Goal: Use online tool/utility: Utilize a website feature to perform a specific function

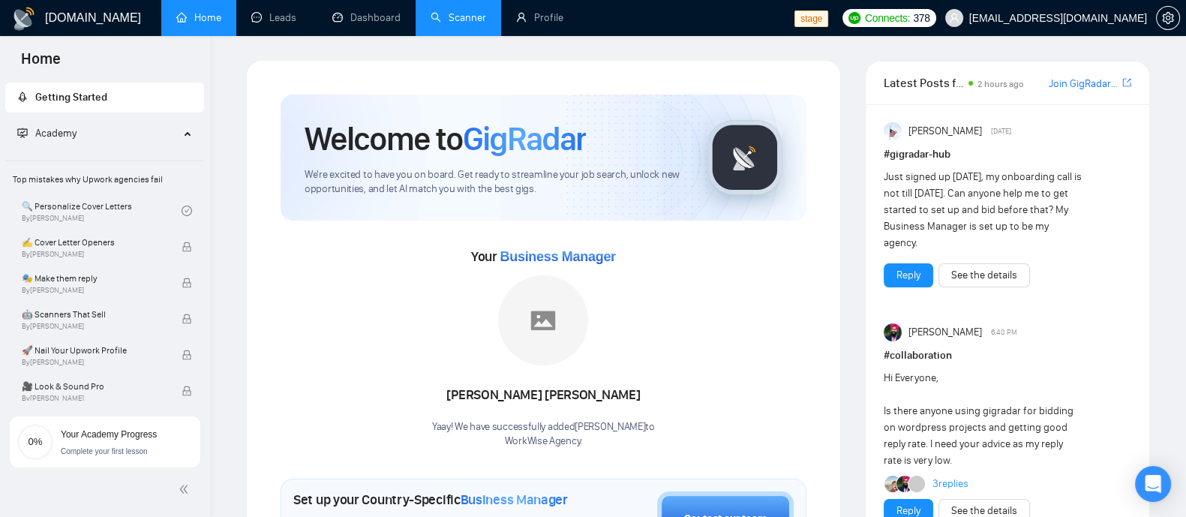
click at [465, 11] on link "Scanner" at bounding box center [459, 17] width 56 height 13
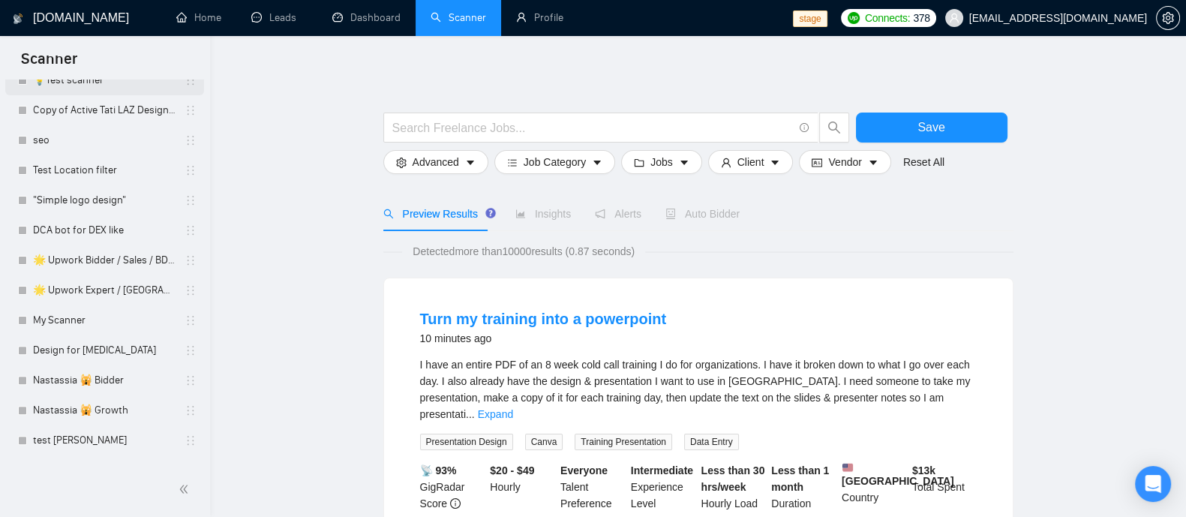
scroll to position [656, 0]
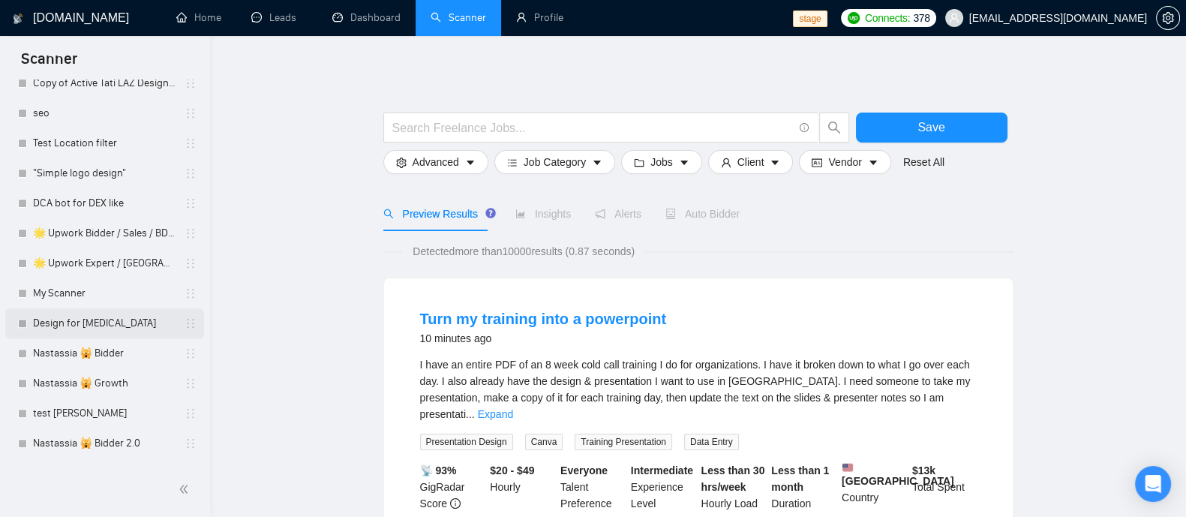
click at [101, 318] on link "Design for [MEDICAL_DATA]" at bounding box center [104, 323] width 143 height 30
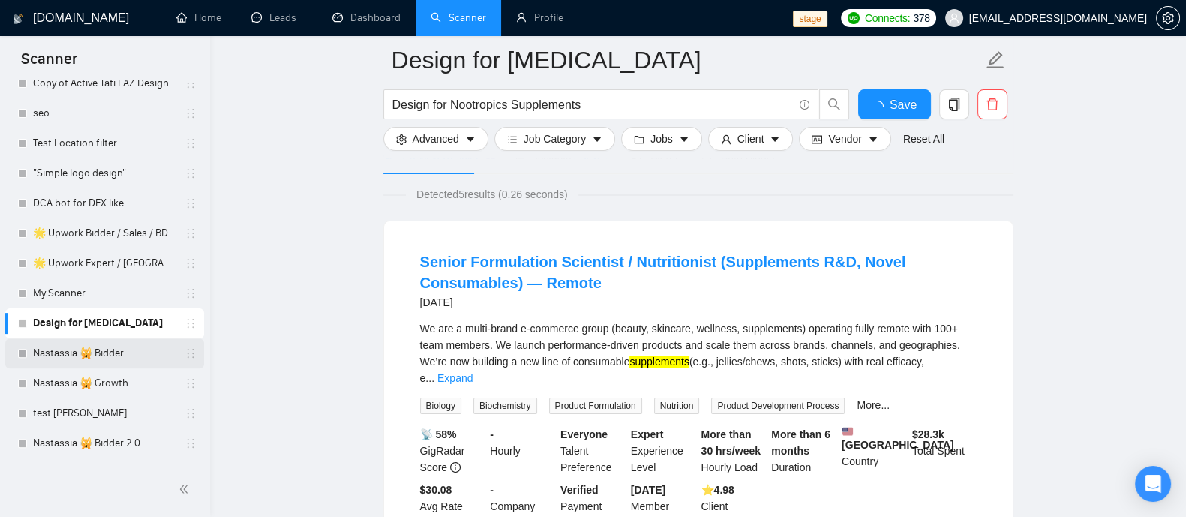
scroll to position [750, 0]
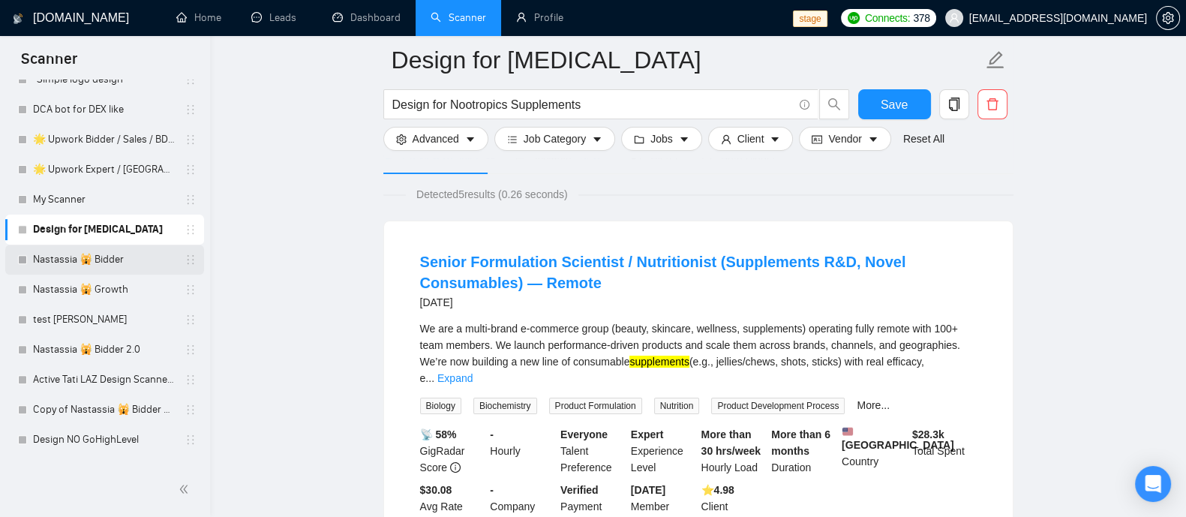
click at [86, 349] on link "Nastassia 🙀 Bidder 2.0" at bounding box center [104, 350] width 143 height 30
click at [104, 253] on link "Nastassia 🙀 Bidder" at bounding box center [104, 260] width 143 height 30
click at [101, 257] on link "Nastassia 🙀 Bidder" at bounding box center [104, 260] width 143 height 30
click at [109, 263] on link "Nastassia 🙀 Bidder" at bounding box center [104, 260] width 143 height 30
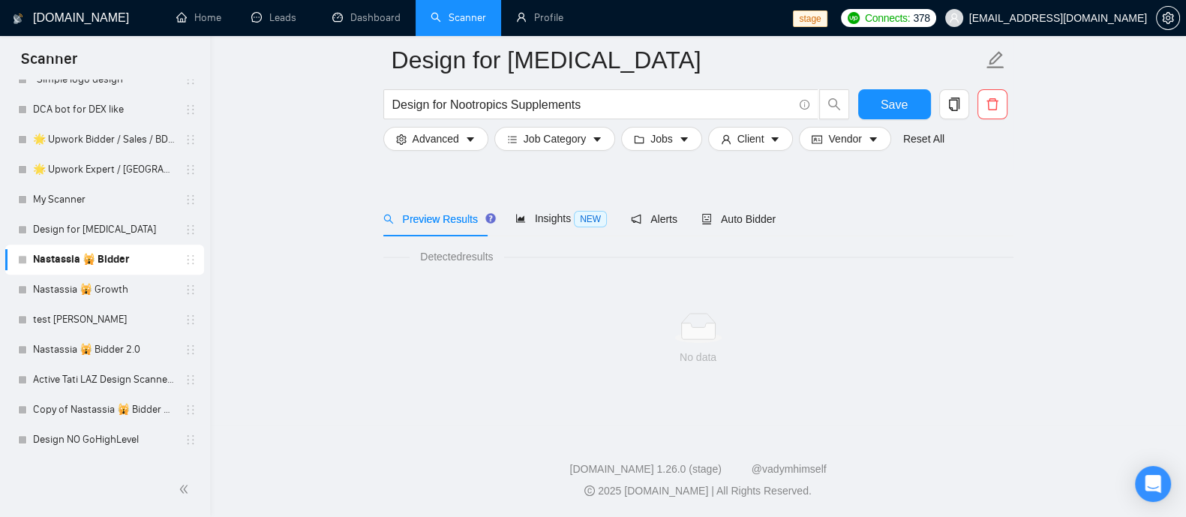
scroll to position [30, 0]
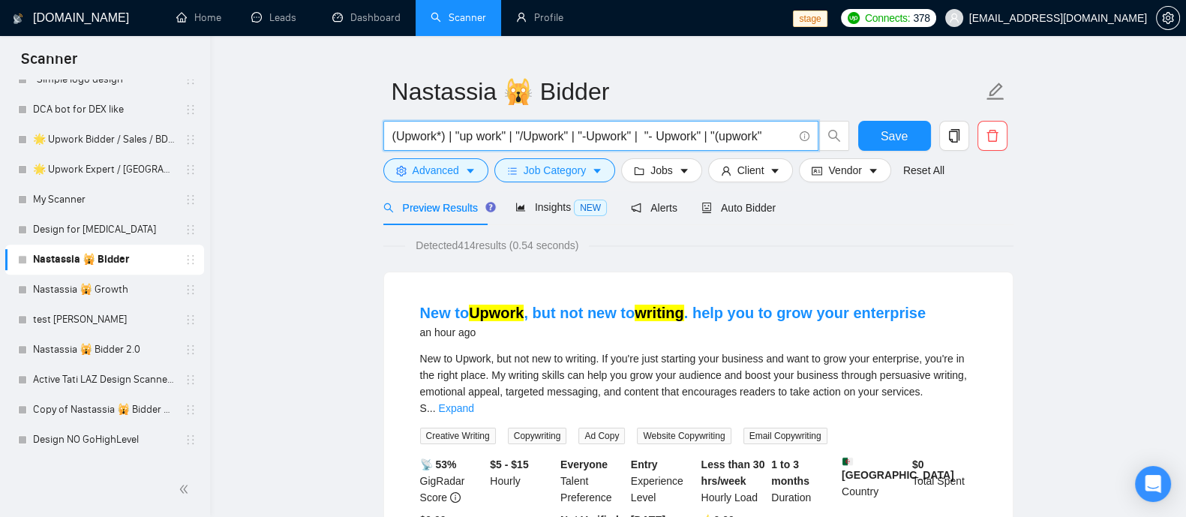
drag, startPoint x: 442, startPoint y: 137, endPoint x: 401, endPoint y: 137, distance: 40.5
click at [398, 138] on input "(Upwork*) | "up work" | "/Upwork" | "-Upwork" | "- Upwork" | "(upwork"" at bounding box center [592, 136] width 401 height 19
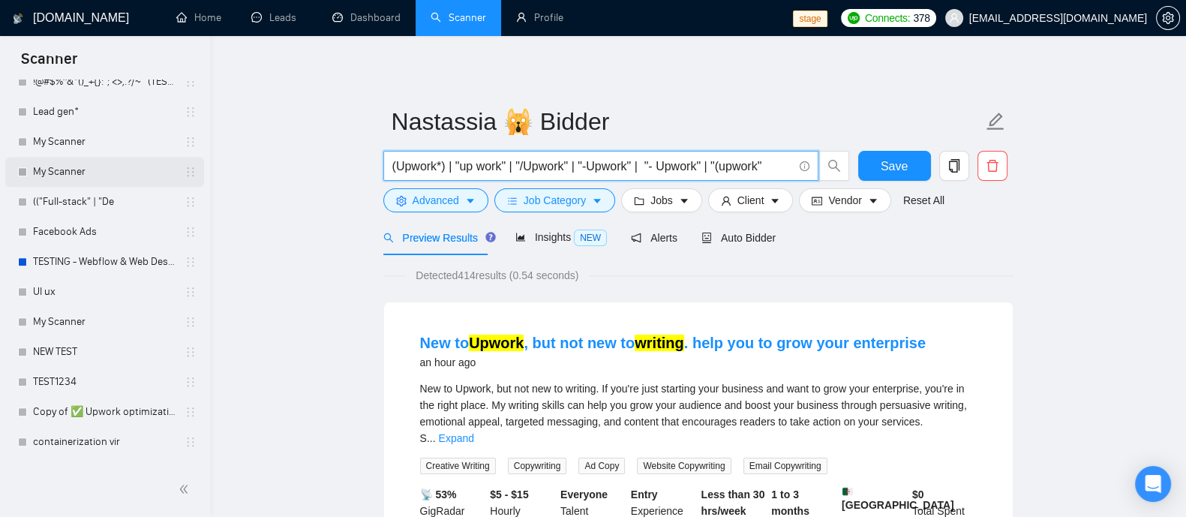
scroll to position [1642, 0]
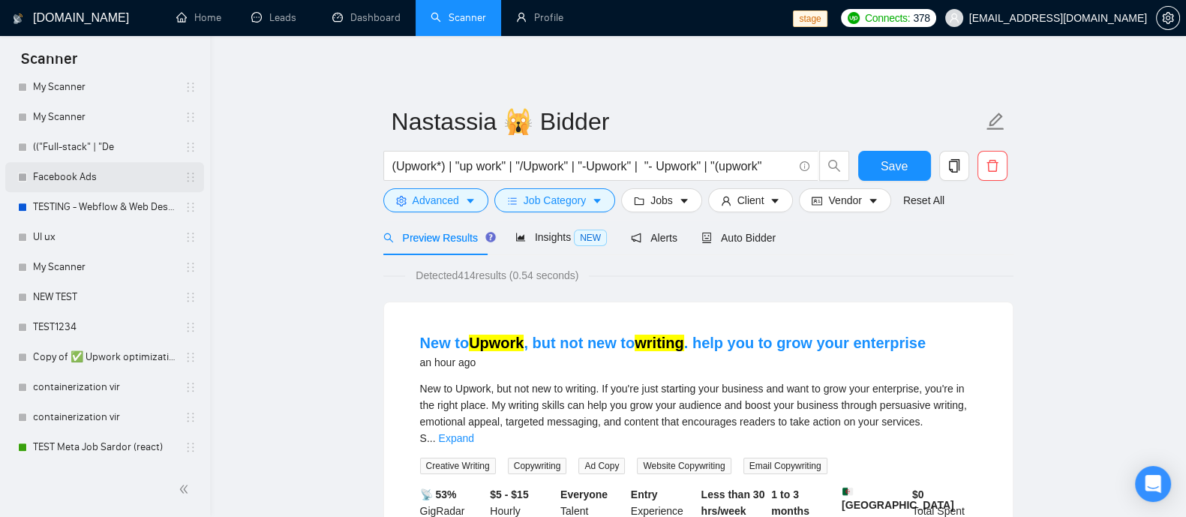
click at [80, 182] on link "Facebook Ads" at bounding box center [104, 177] width 143 height 30
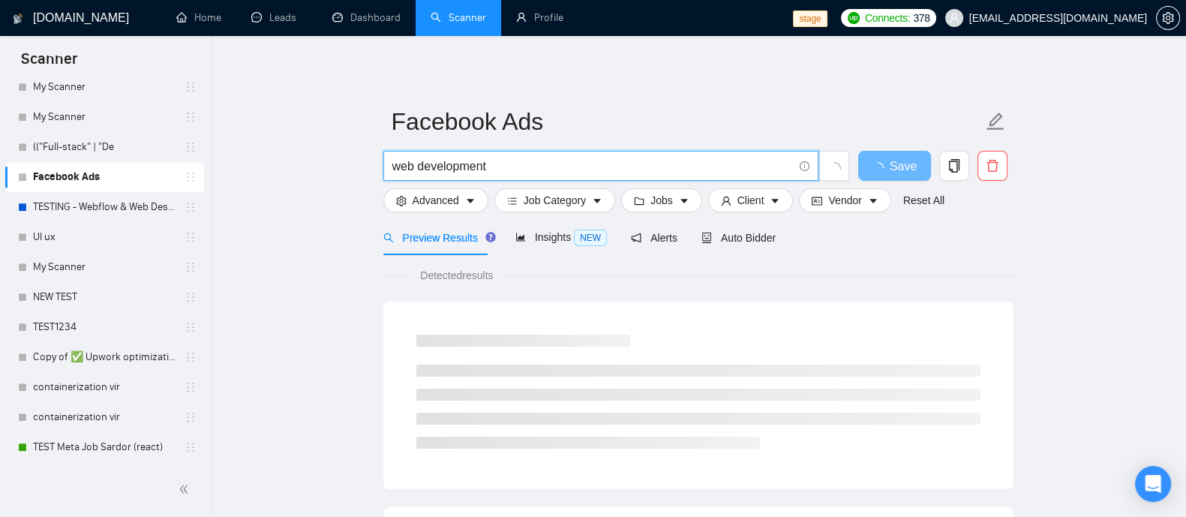
click at [542, 172] on input "web development" at bounding box center [592, 166] width 401 height 19
drag, startPoint x: 541, startPoint y: 172, endPoint x: 395, endPoint y: 170, distance: 146.3
click at [395, 170] on input "web development" at bounding box center [592, 166] width 401 height 19
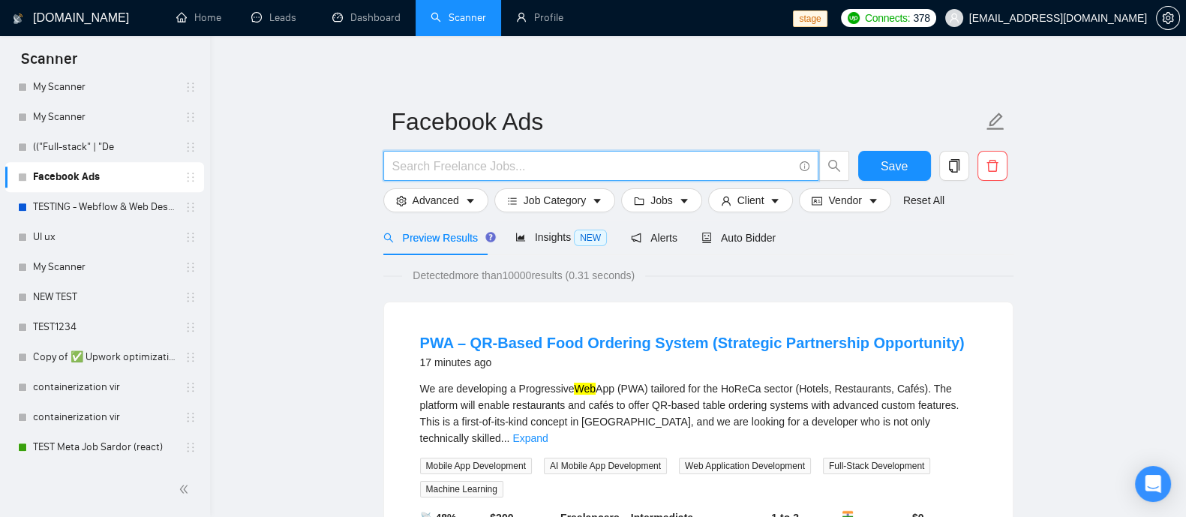
paste input "Upwork*"
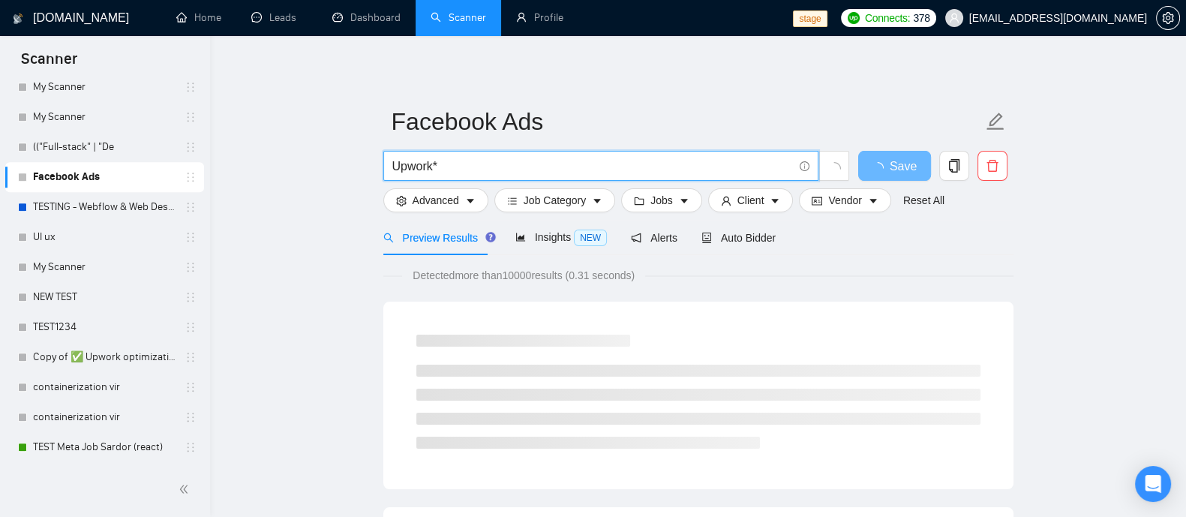
drag, startPoint x: 431, startPoint y: 167, endPoint x: 393, endPoint y: 158, distance: 39.3
click at [393, 158] on input "Upwork*" at bounding box center [592, 166] width 401 height 19
paste input "CRM"
click at [392, 161] on input "CRM*" at bounding box center [592, 166] width 401 height 19
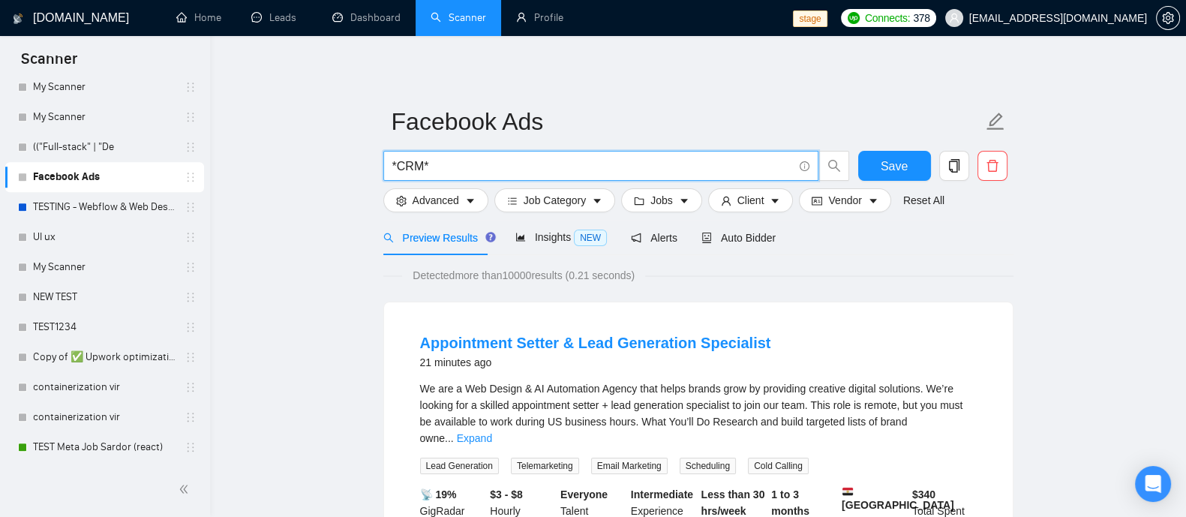
click at [477, 166] on input "*CRM*" at bounding box center [592, 166] width 401 height 19
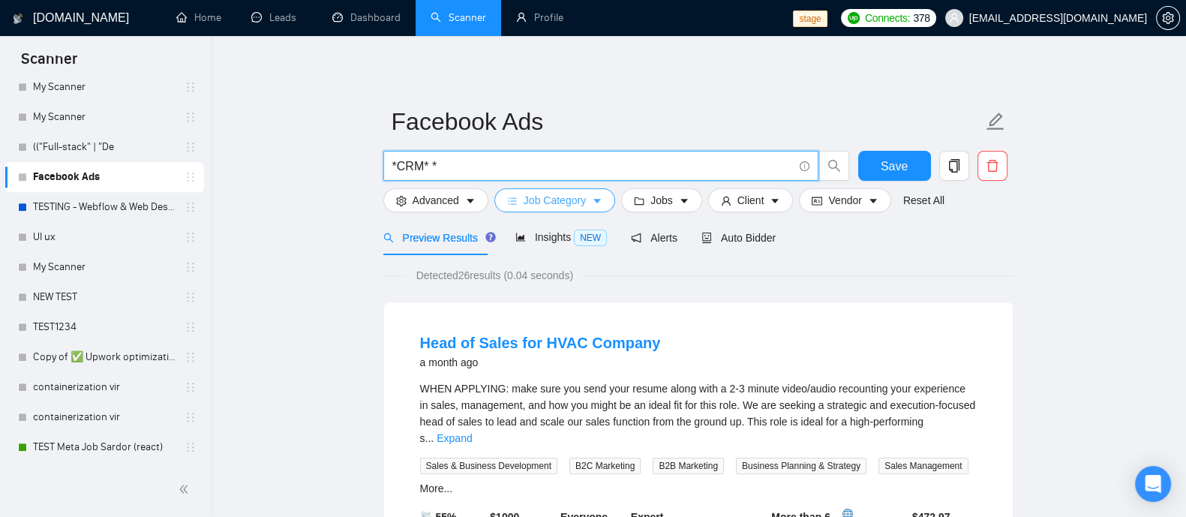
paste input "ERP"
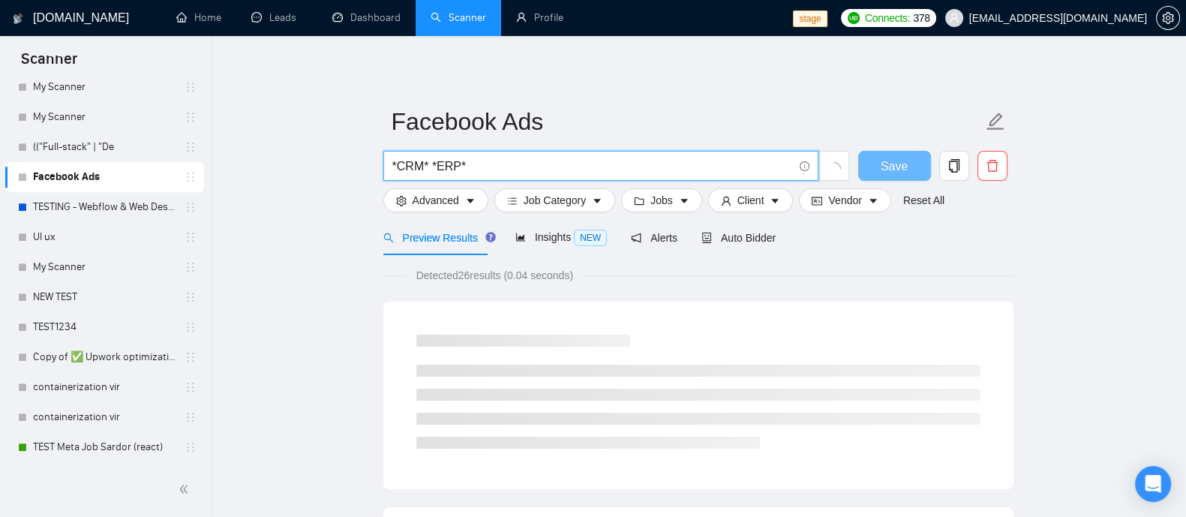
click at [425, 163] on input "*CRM* *ERP*" at bounding box center [592, 166] width 401 height 19
click at [426, 169] on input "*CRM* *ERP*" at bounding box center [592, 166] width 401 height 19
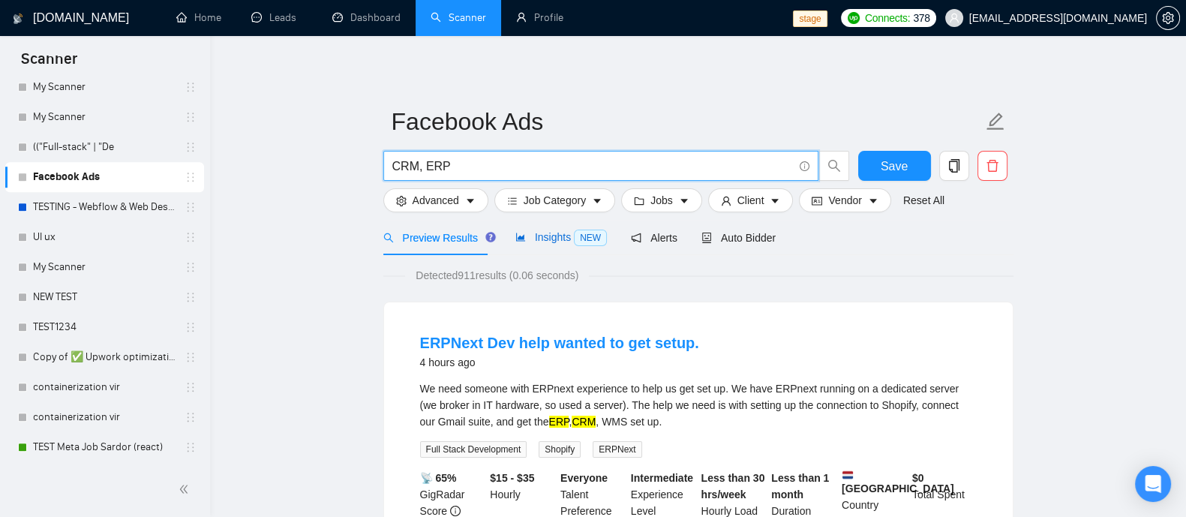
click at [549, 238] on span "Insights NEW" at bounding box center [561, 237] width 92 height 12
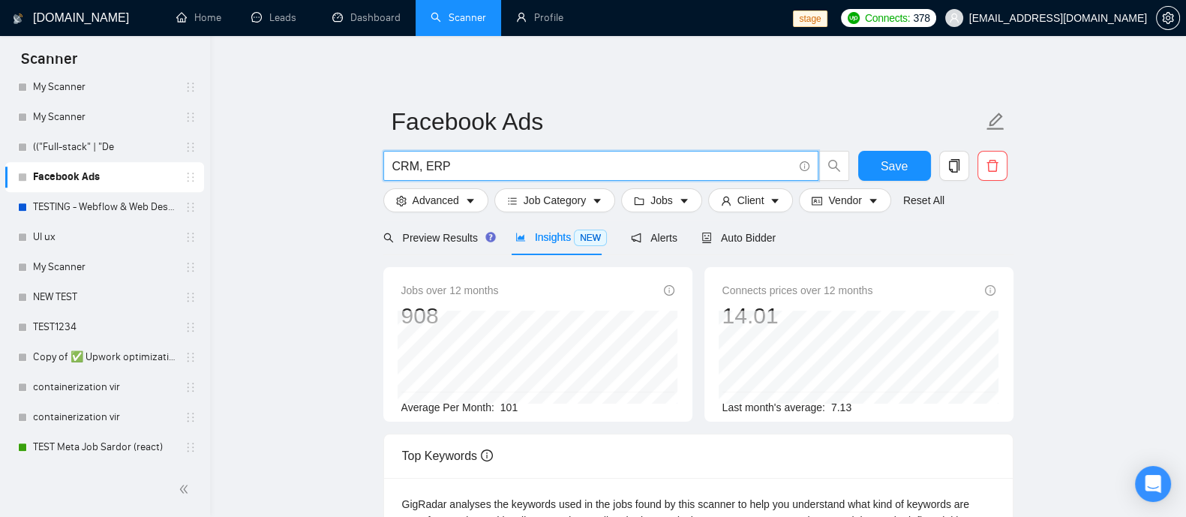
click at [446, 167] on input "CRM, ERP" at bounding box center [592, 166] width 401 height 19
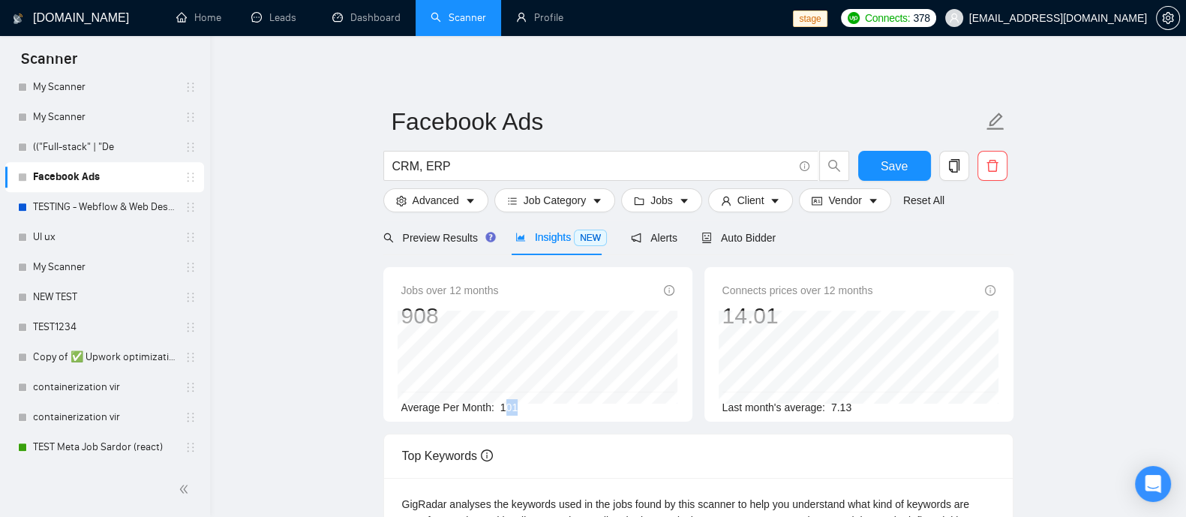
drag, startPoint x: 503, startPoint y: 407, endPoint x: 517, endPoint y: 407, distance: 14.3
click at [517, 407] on div "Average Per Month: 101" at bounding box center [537, 407] width 273 height 17
drag, startPoint x: 499, startPoint y: 404, endPoint x: 514, endPoint y: 404, distance: 15.0
click at [514, 404] on span "101" at bounding box center [508, 407] width 17 height 12
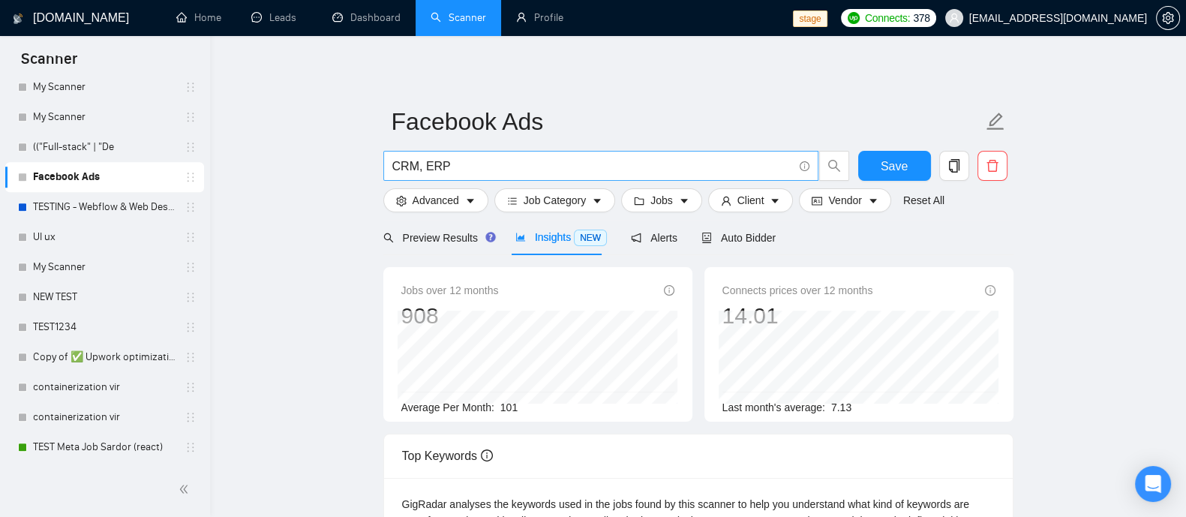
click at [454, 167] on input "CRM, ERP" at bounding box center [592, 166] width 401 height 19
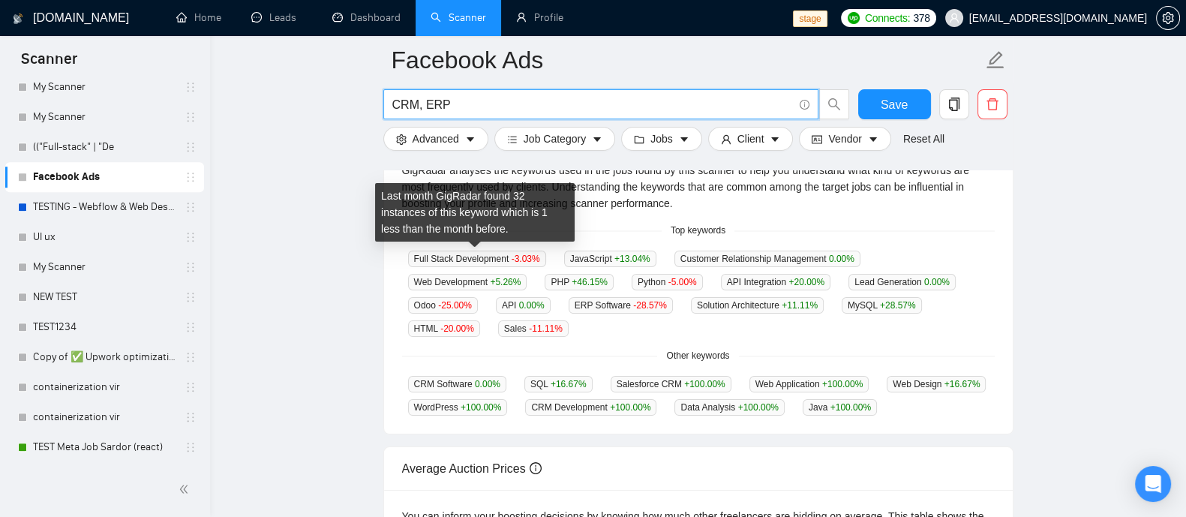
scroll to position [374, 0]
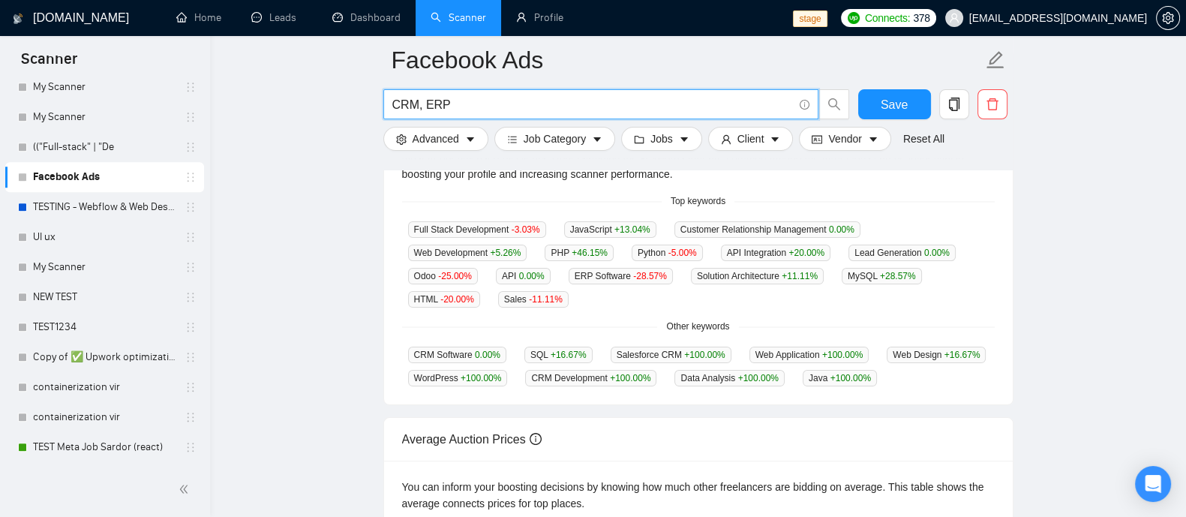
drag, startPoint x: 473, startPoint y: 104, endPoint x: 348, endPoint y: 107, distance: 124.6
click at [348, 107] on main "Facebook Ads CRM, ERP Save Advanced Job Category Jobs Client Vendor Reset All P…" at bounding box center [698, 195] width 928 height 1018
paste input "Mobile App Development"
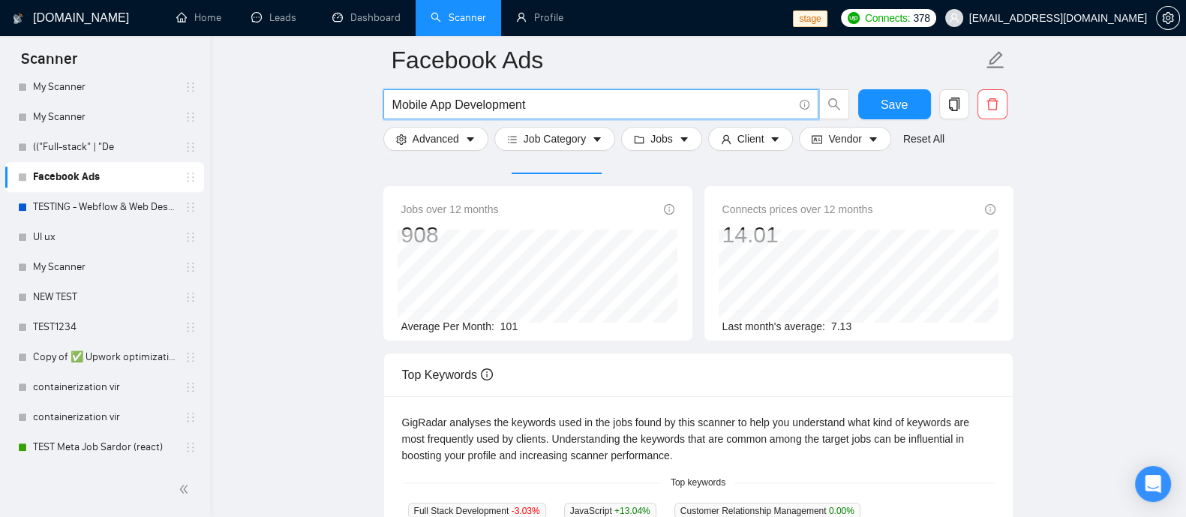
scroll to position [0, 0]
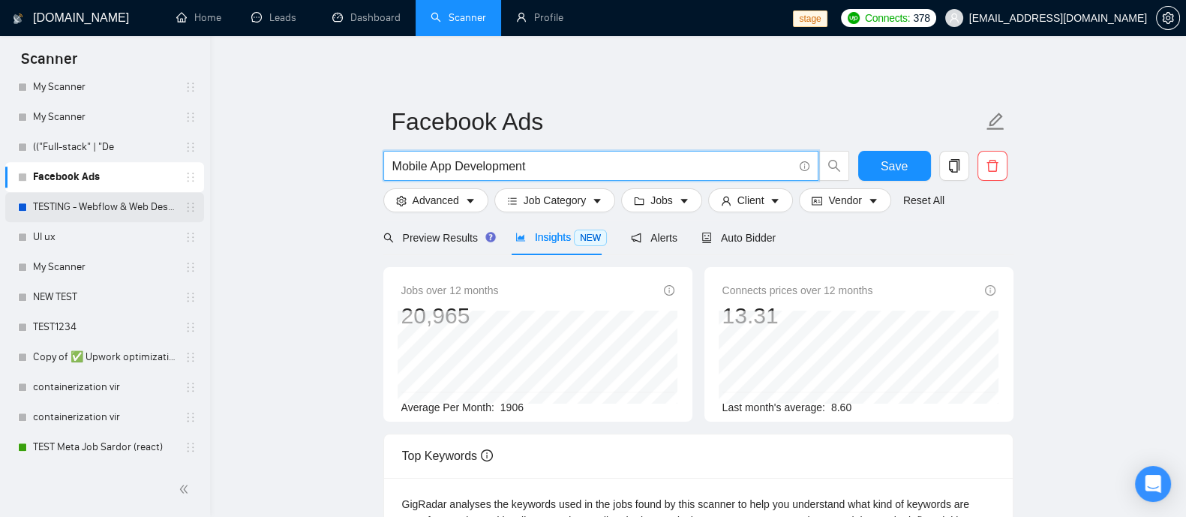
type input "Mobile App Development"
